Goal: Find specific fact: Find specific fact

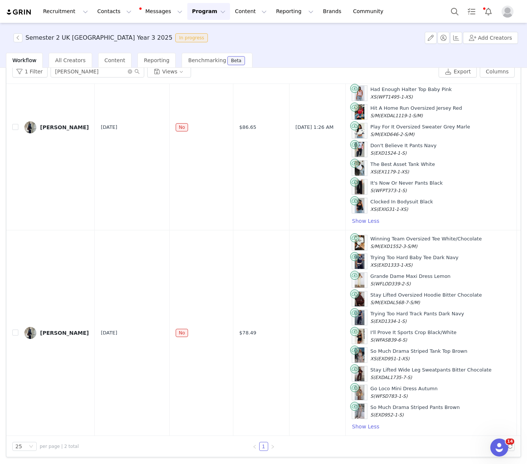
scroll to position [103, 0]
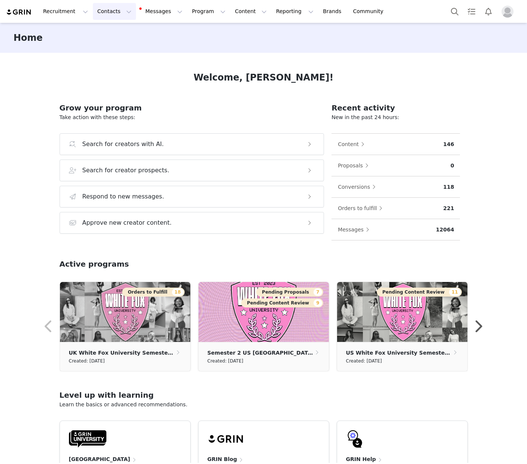
click at [119, 18] on button "Contacts Contacts" at bounding box center [114, 11] width 43 height 17
click at [123, 35] on div "Creators" at bounding box center [117, 33] width 50 height 8
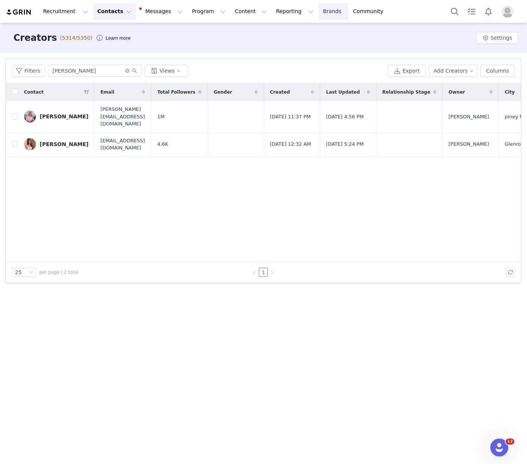
click at [318, 11] on link "Brands Brands" at bounding box center [333, 11] width 30 height 17
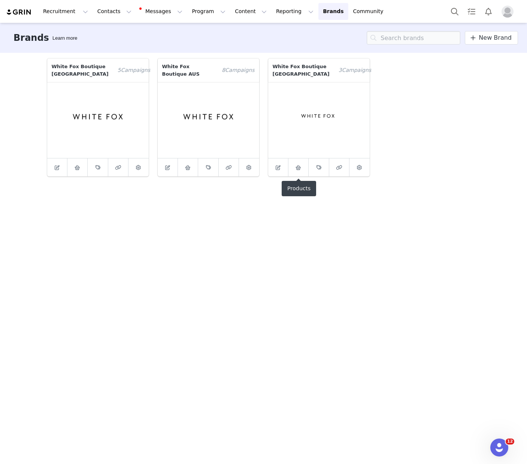
click at [298, 168] on icon at bounding box center [298, 167] width 6 height 5
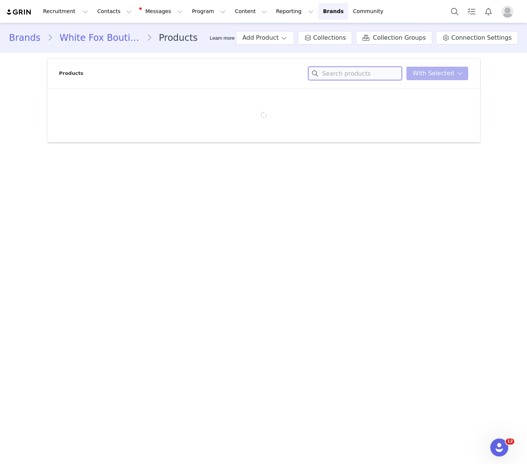
click at [350, 75] on input at bounding box center [355, 73] width 94 height 13
paste input "No Notes Needed Halter Maxi Dress Cherry"
type input "No Notes Needed Halter Maxi Dress C"
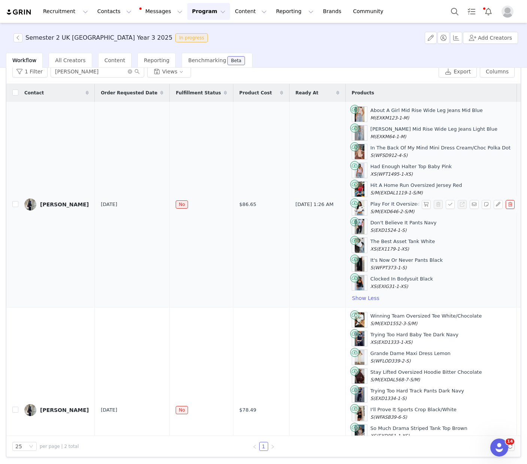
scroll to position [103, 0]
click at [86, 77] on input "[PERSON_NAME]" at bounding box center [98, 71] width 94 height 12
type input "v"
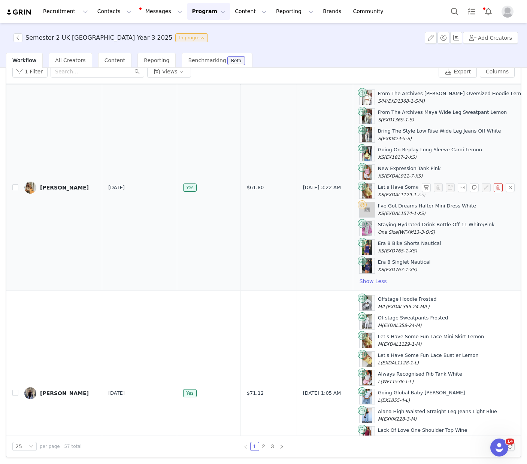
scroll to position [20, 0]
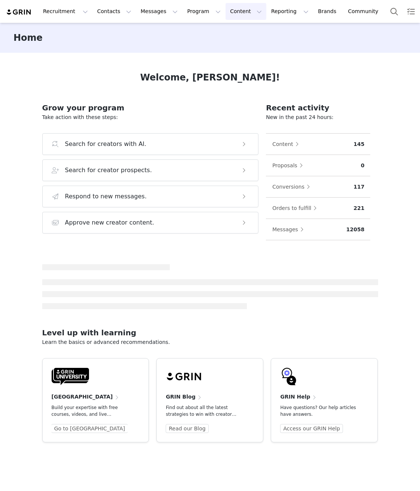
click at [226, 11] on button "Content Content" at bounding box center [246, 11] width 41 height 17
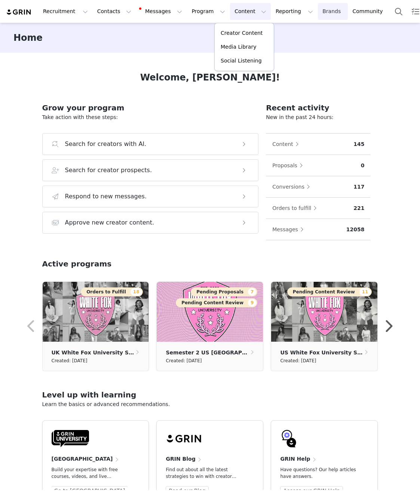
click at [318, 12] on link "Brands Brands" at bounding box center [333, 11] width 30 height 17
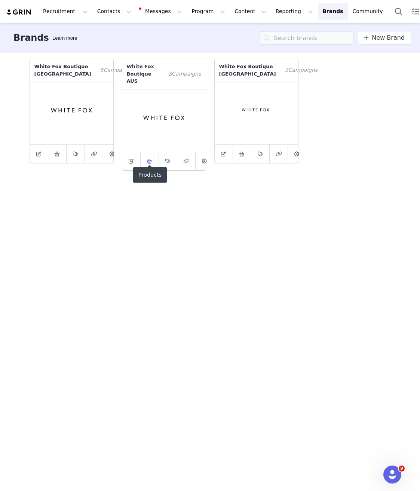
click at [151, 157] on span at bounding box center [149, 161] width 9 height 9
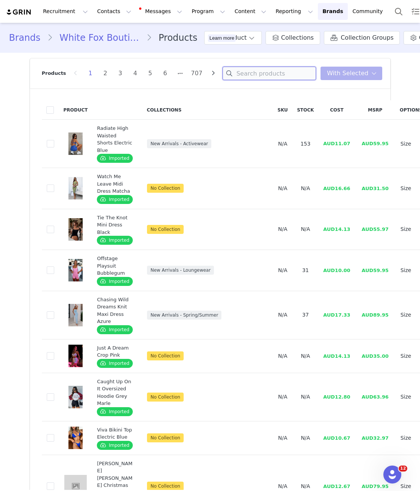
click at [271, 71] on input at bounding box center [270, 73] width 94 height 13
type input "w"
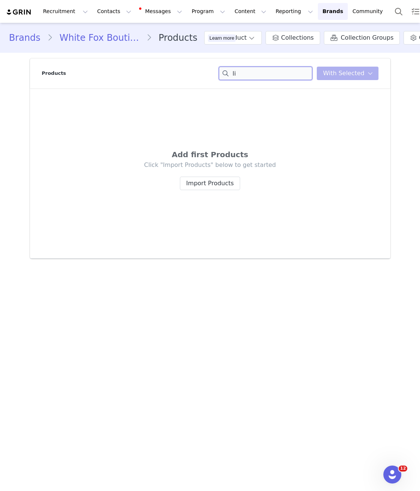
type input "l"
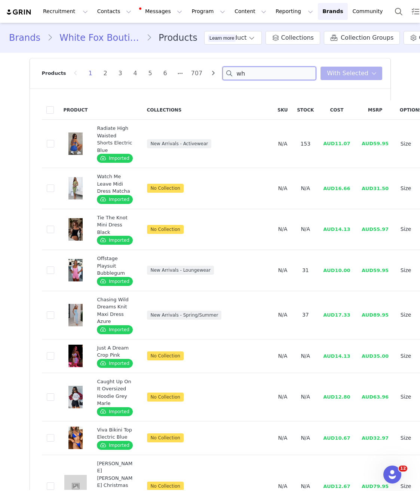
type input "w"
paste input "White Fox Perfect Balm"
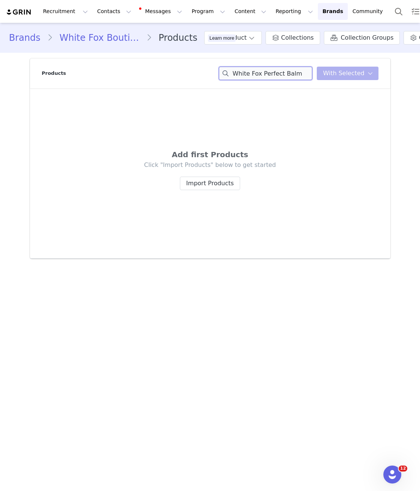
click at [254, 75] on input "White Fox Perfect Balm" at bounding box center [266, 73] width 94 height 13
drag, startPoint x: 243, startPoint y: 74, endPoint x: 229, endPoint y: 74, distance: 13.8
click at [219, 76] on div "Products WhiteFox Perfect Balm You have 0 product s selected Add to Collections…" at bounding box center [209, 73] width 337 height 30
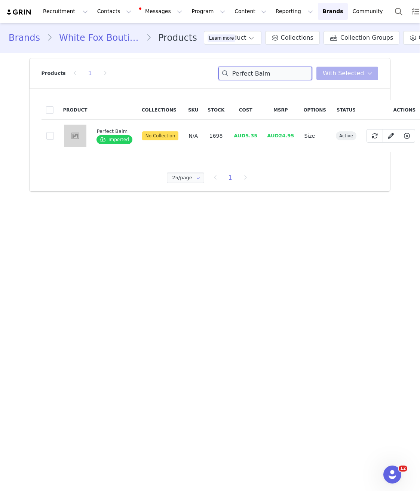
type input "Perfect Balm"
drag, startPoint x: 238, startPoint y: 136, endPoint x: 254, endPoint y: 136, distance: 15.3
click at [254, 136] on td "AUD5.35" at bounding box center [245, 136] width 33 height 33
copy span "5.35"
